Goal: Information Seeking & Learning: Learn about a topic

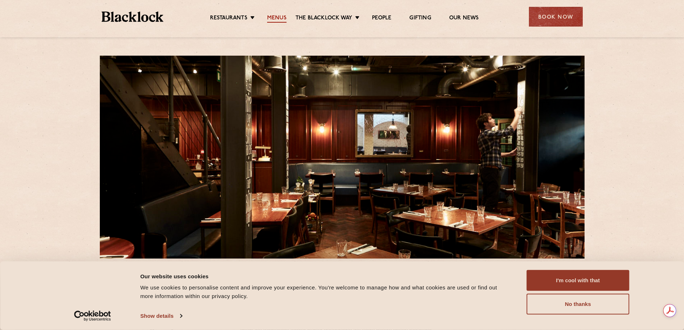
click at [274, 16] on link "Menus" at bounding box center [276, 19] width 19 height 8
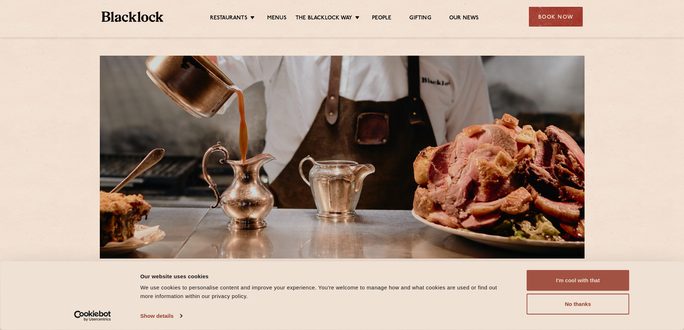
click at [583, 283] on button "I'm cool with that" at bounding box center [578, 280] width 103 height 21
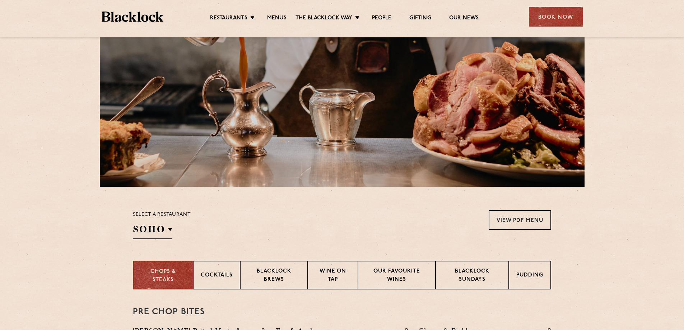
scroll to position [108, 0]
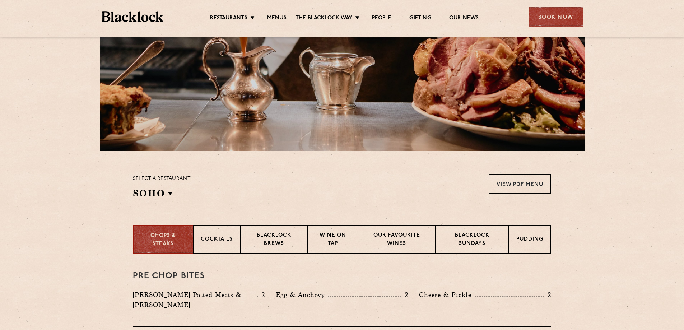
click at [466, 232] on p "Blacklock Sundays" at bounding box center [472, 240] width 58 height 17
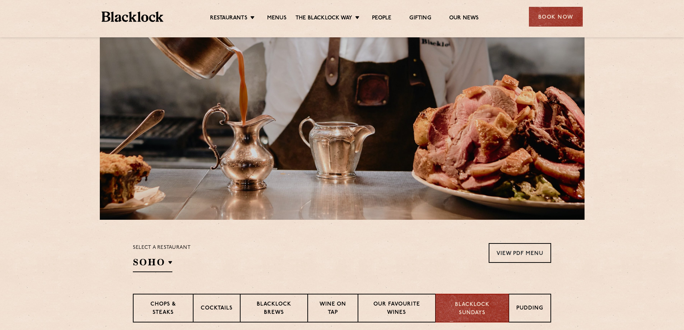
scroll to position [0, 0]
